Goal: Information Seeking & Learning: Learn about a topic

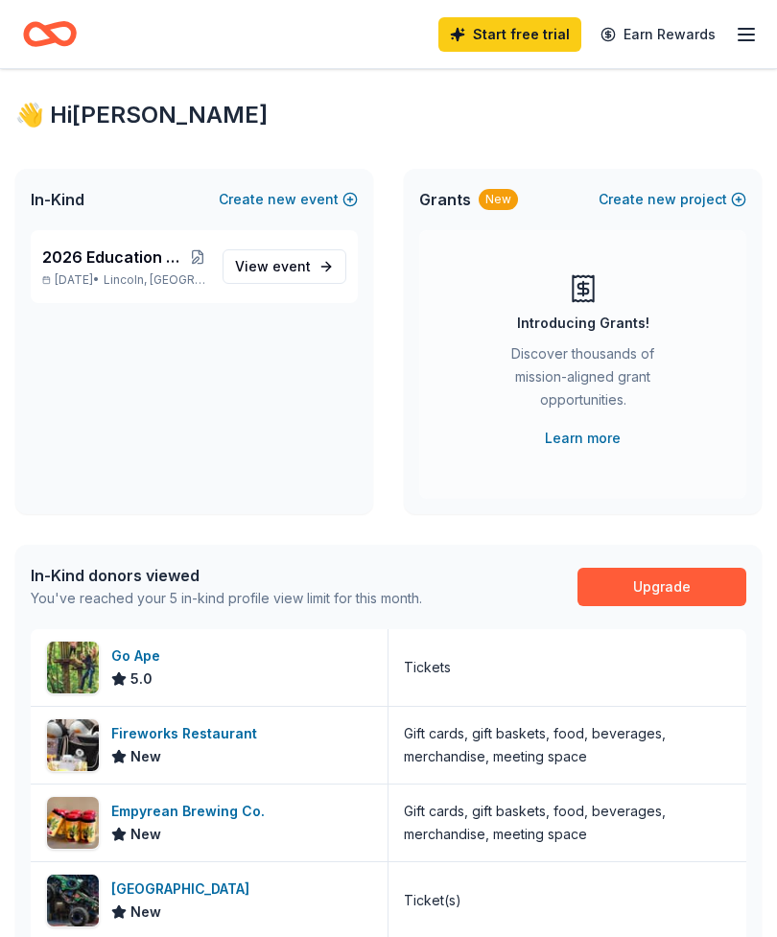
click at [288, 273] on span "event" at bounding box center [291, 266] width 38 height 16
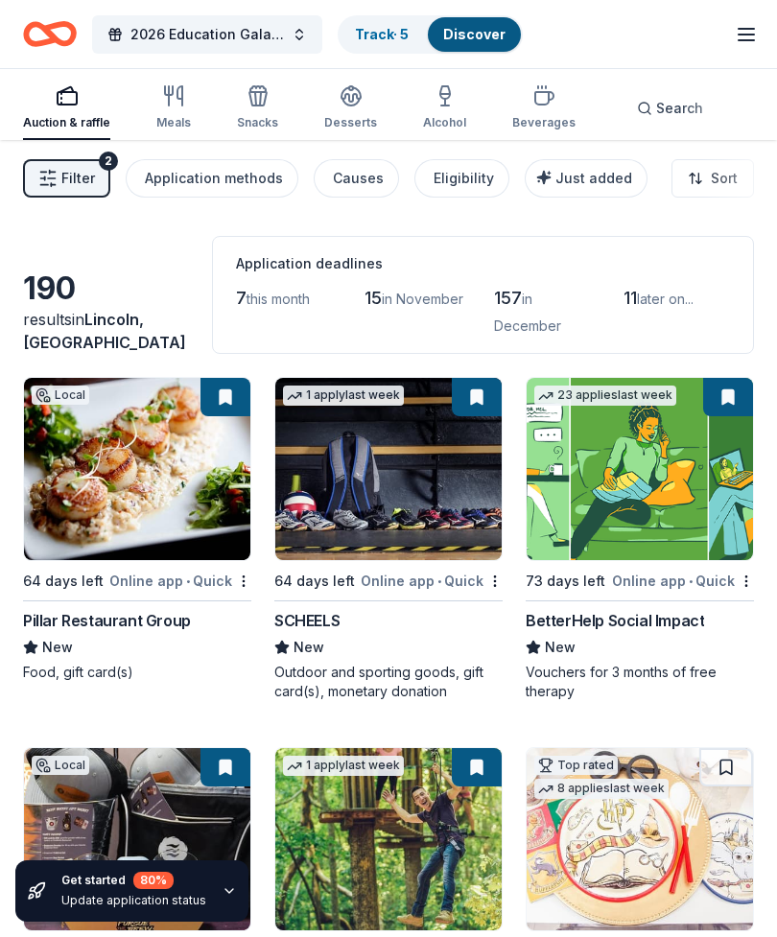
click at [68, 190] on button "Filter 2" at bounding box center [66, 178] width 87 height 38
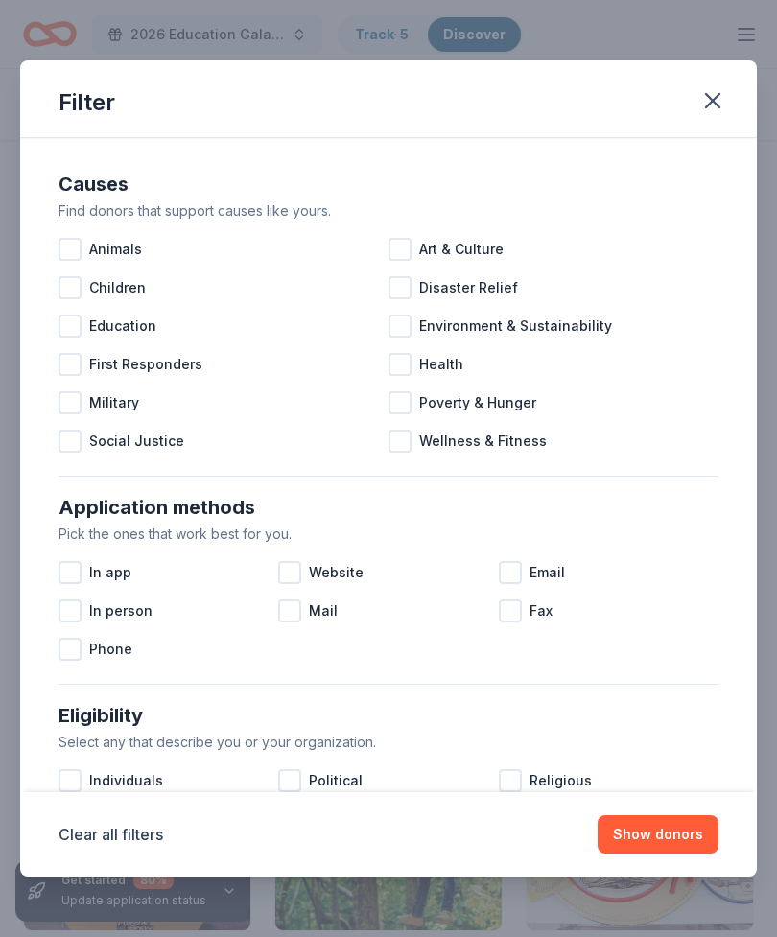
click at [71, 324] on div at bounding box center [69, 325] width 23 height 23
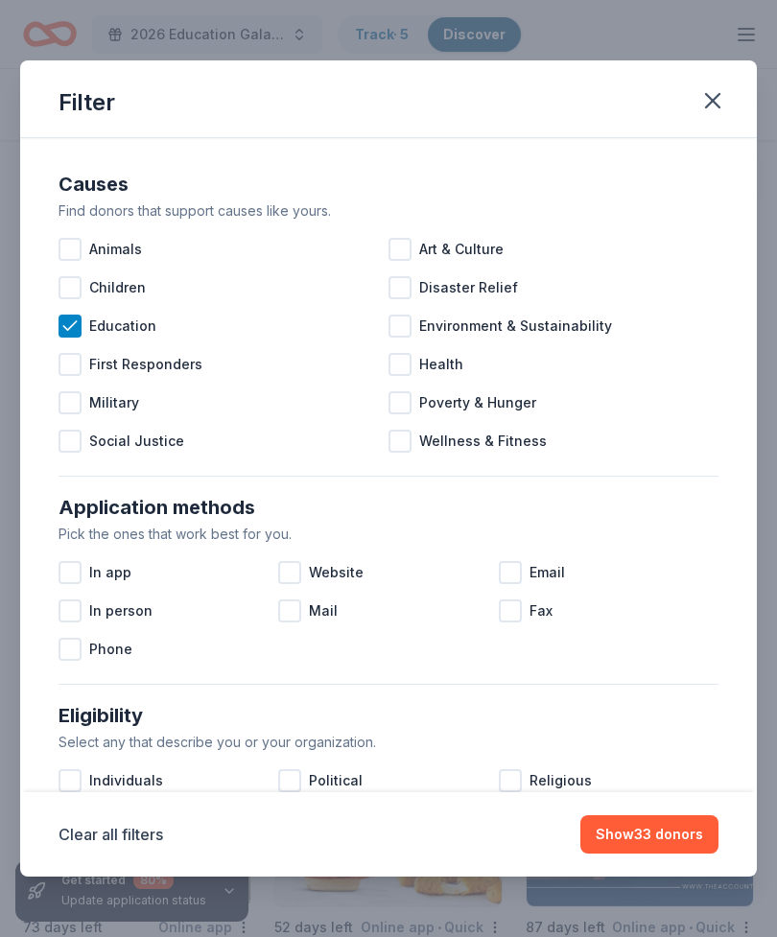
click at [75, 290] on div at bounding box center [69, 287] width 23 height 23
click at [290, 561] on div "Website" at bounding box center [388, 572] width 220 height 38
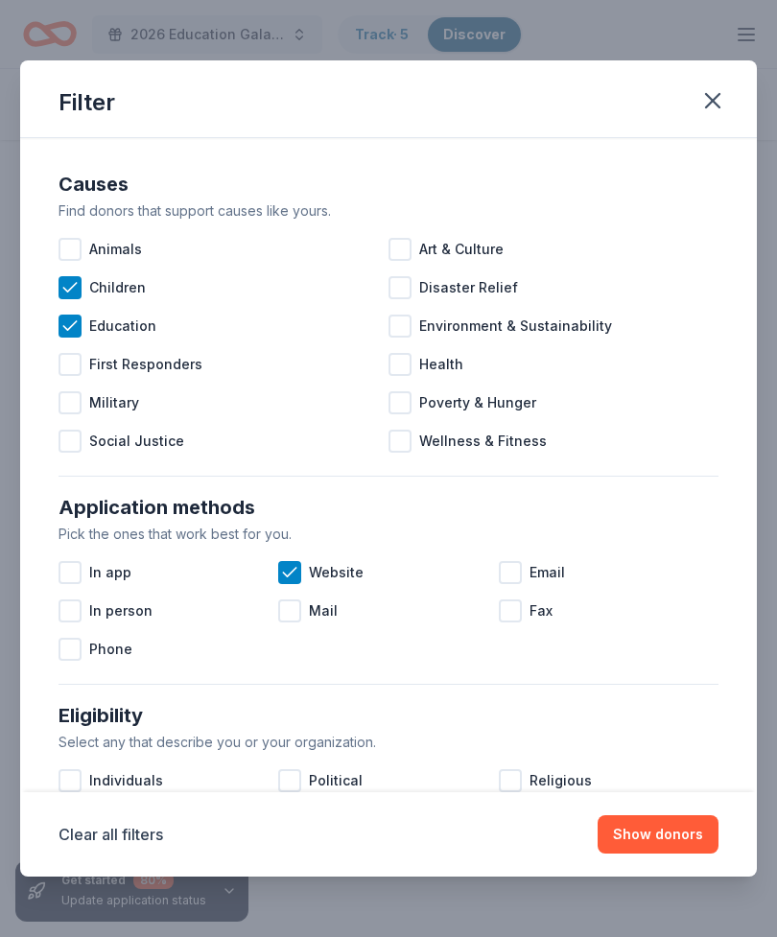
click at [513, 566] on div at bounding box center [510, 572] width 23 height 23
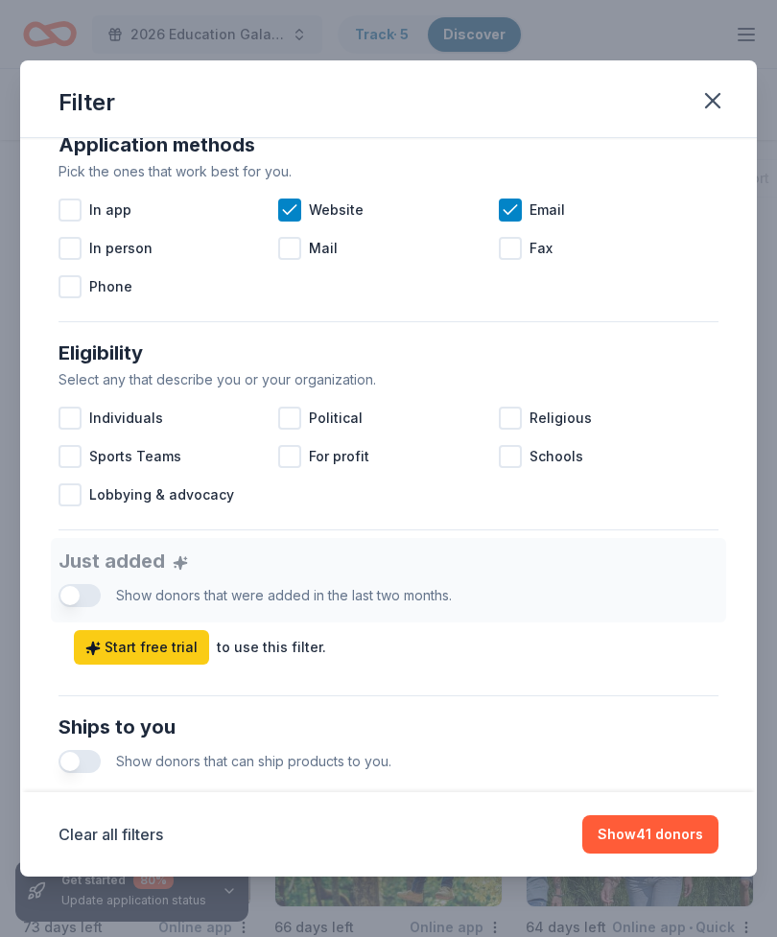
scroll to position [364, 0]
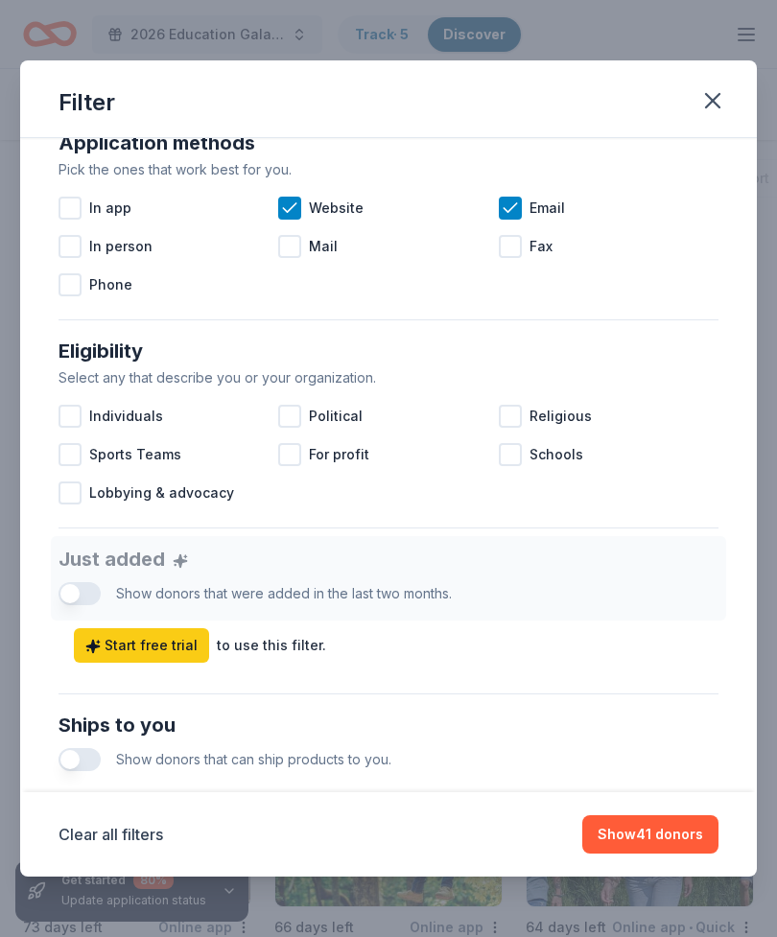
click at [74, 592] on div "Just added Show donors that were added in the last two months. Start free trial…" at bounding box center [388, 599] width 660 height 127
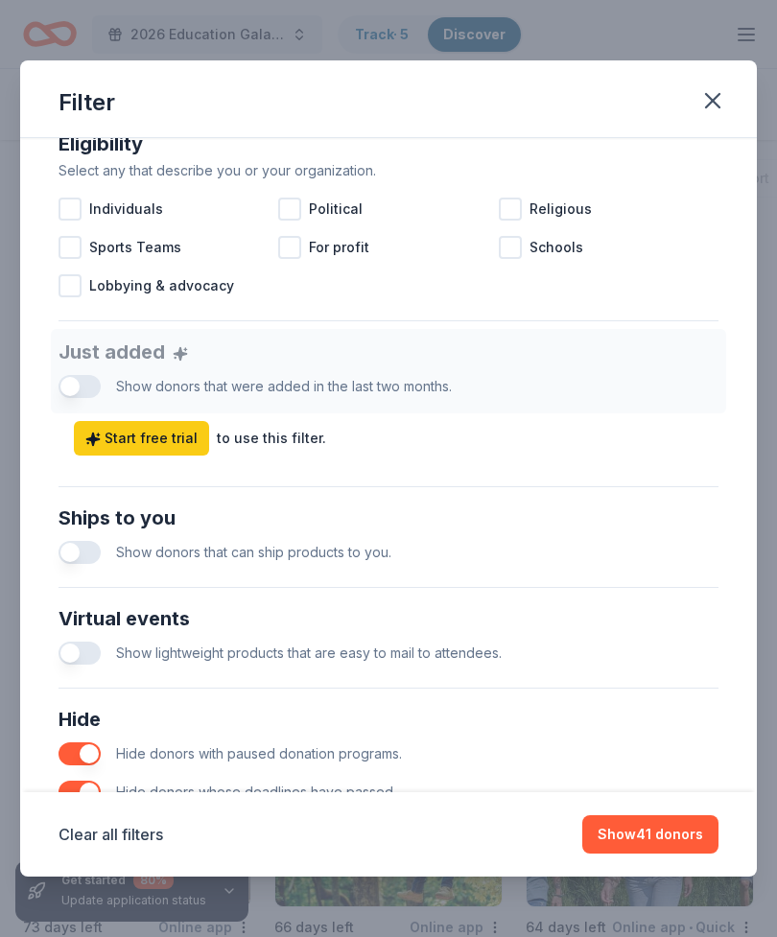
scroll to position [573, 0]
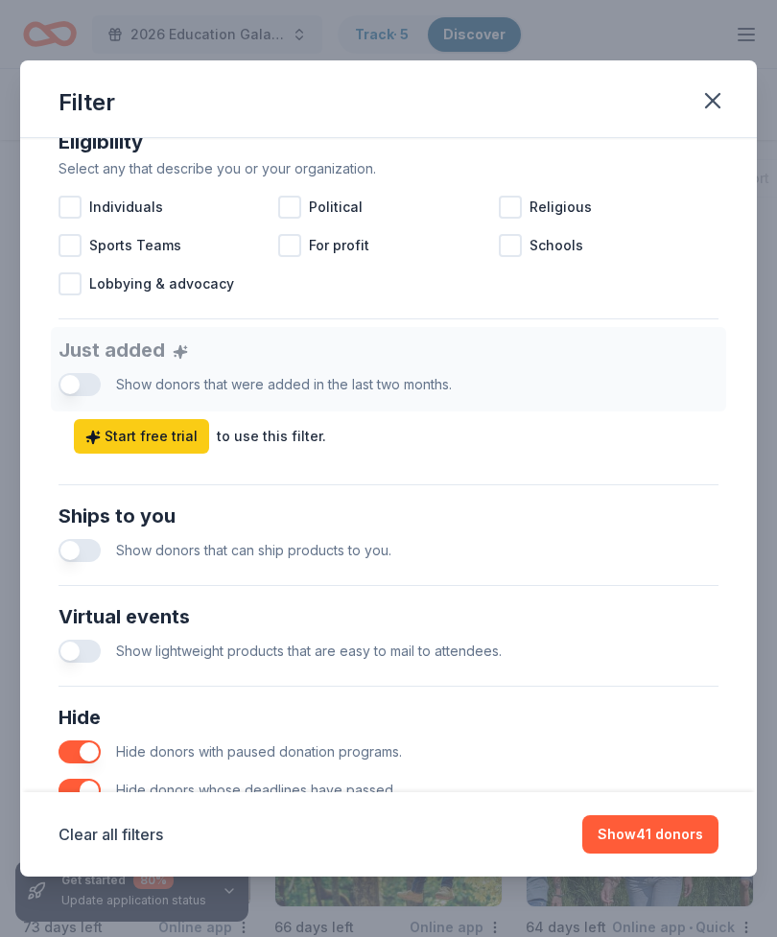
click at [79, 555] on button "button" at bounding box center [79, 550] width 42 height 23
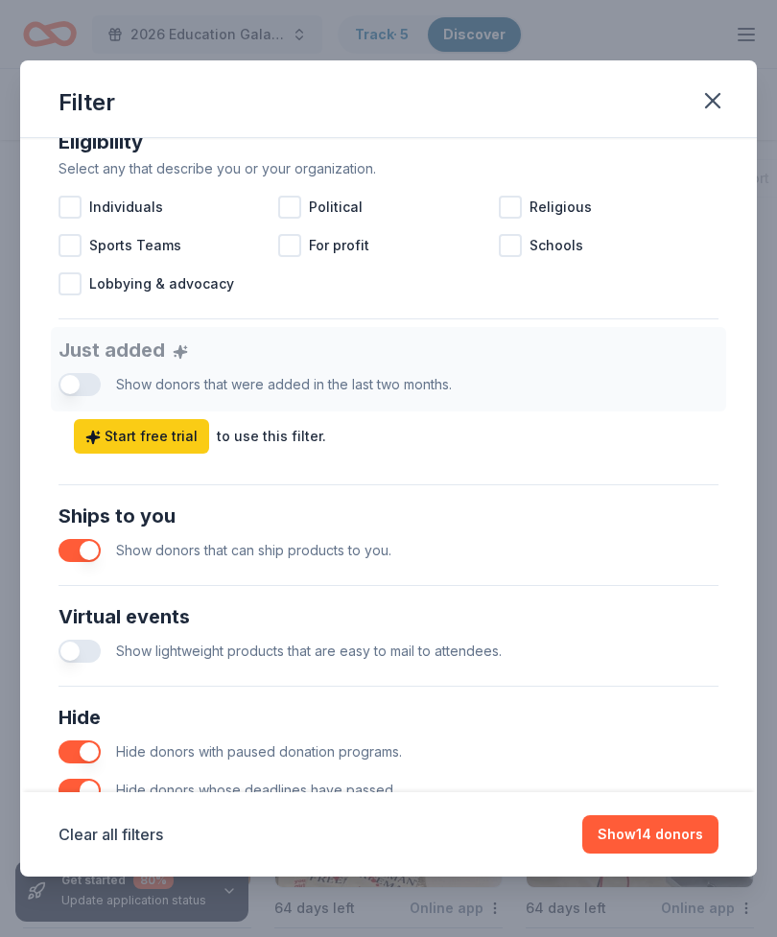
click at [75, 653] on button "button" at bounding box center [79, 650] width 42 height 23
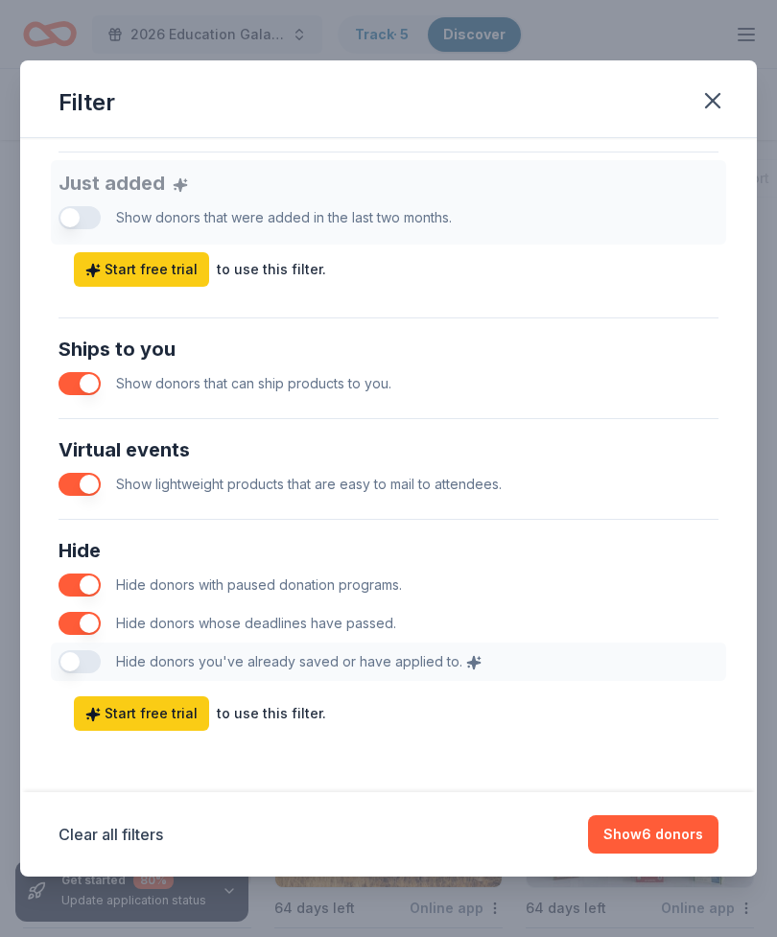
scroll to position [740, 0]
click at [713, 100] on icon "button" at bounding box center [712, 100] width 13 height 13
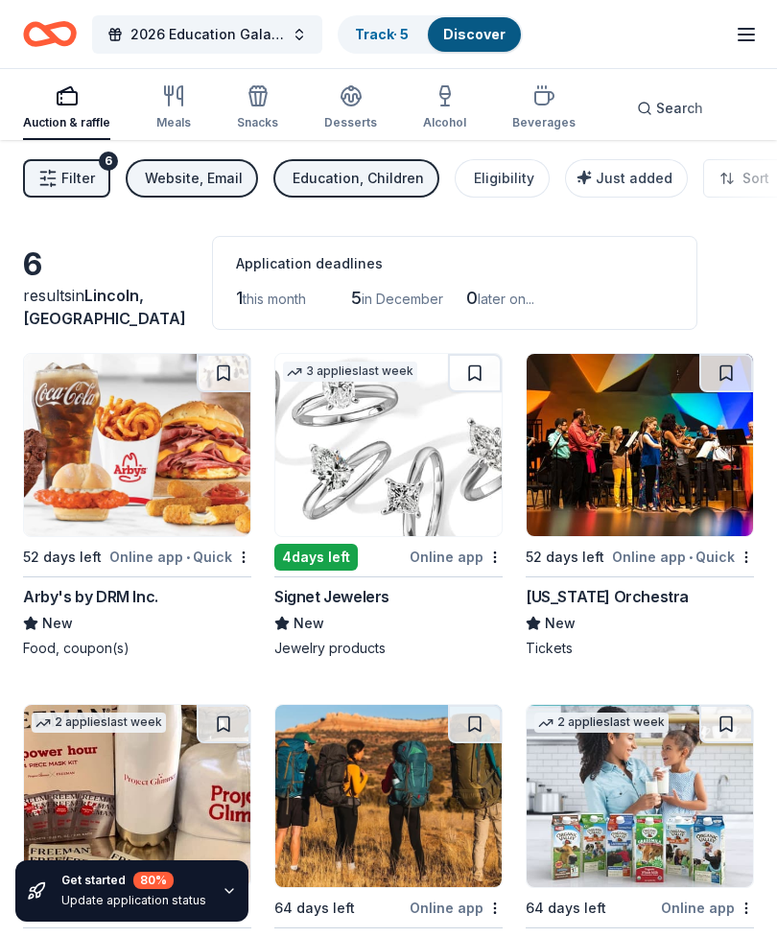
click at [76, 593] on div "Arby's by DRM Inc." at bounding box center [90, 596] width 135 height 23
